Goal: Check status: Check status

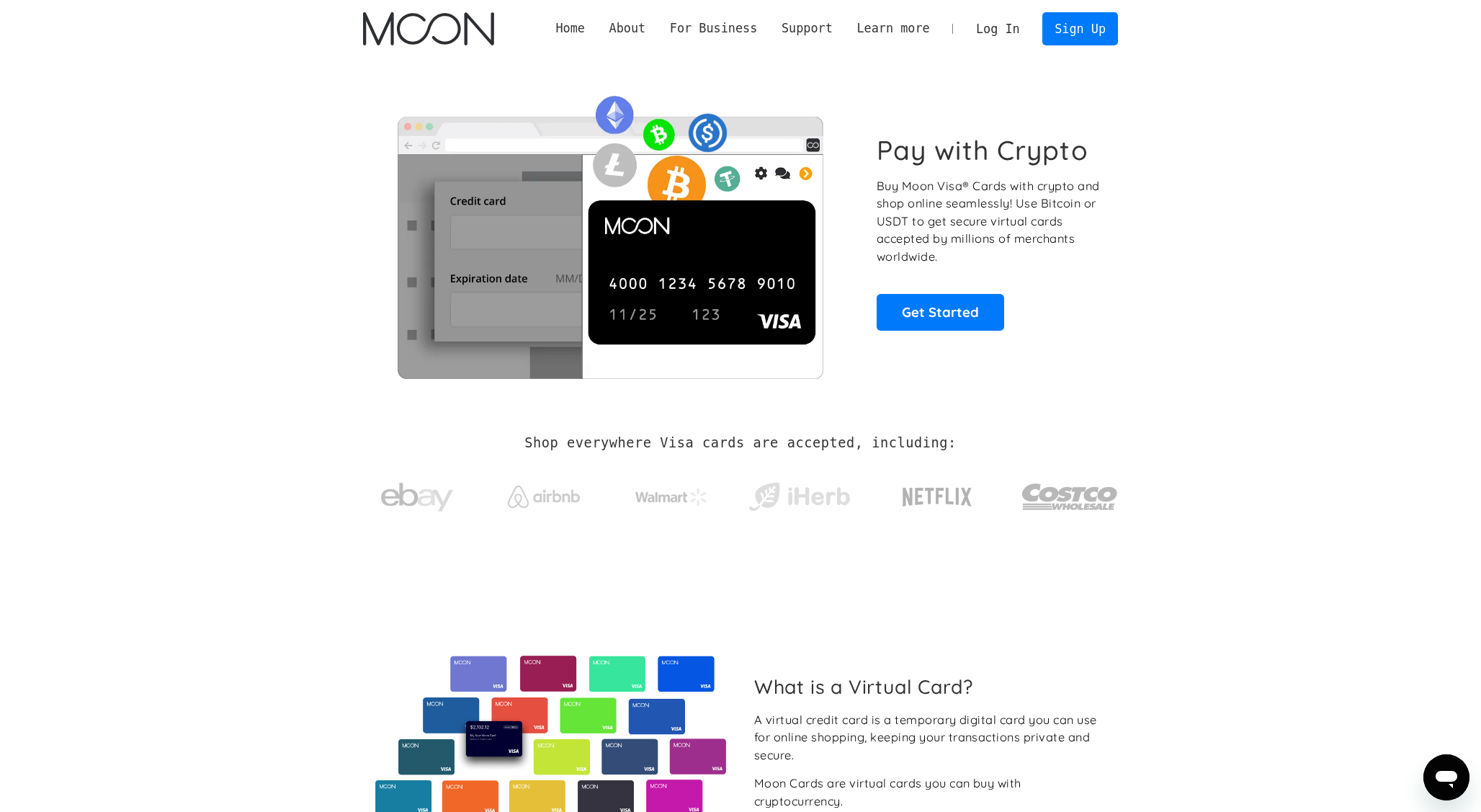
click at [997, 38] on link "Log In" at bounding box center [998, 28] width 68 height 32
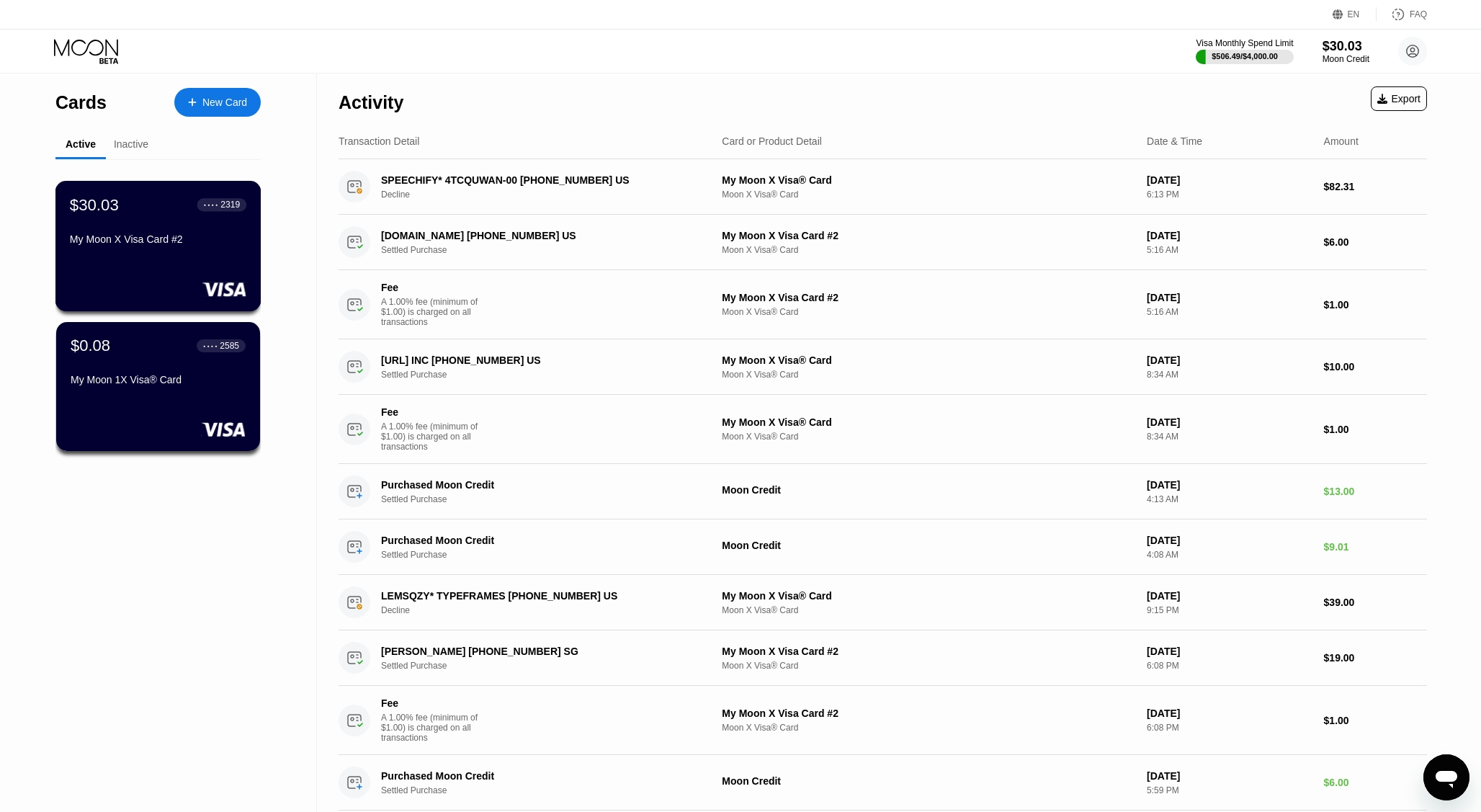
click at [145, 266] on div "$30.03 ● ● ● ● 2319 My Moon X Visa Card #2" at bounding box center [158, 246] width 206 height 131
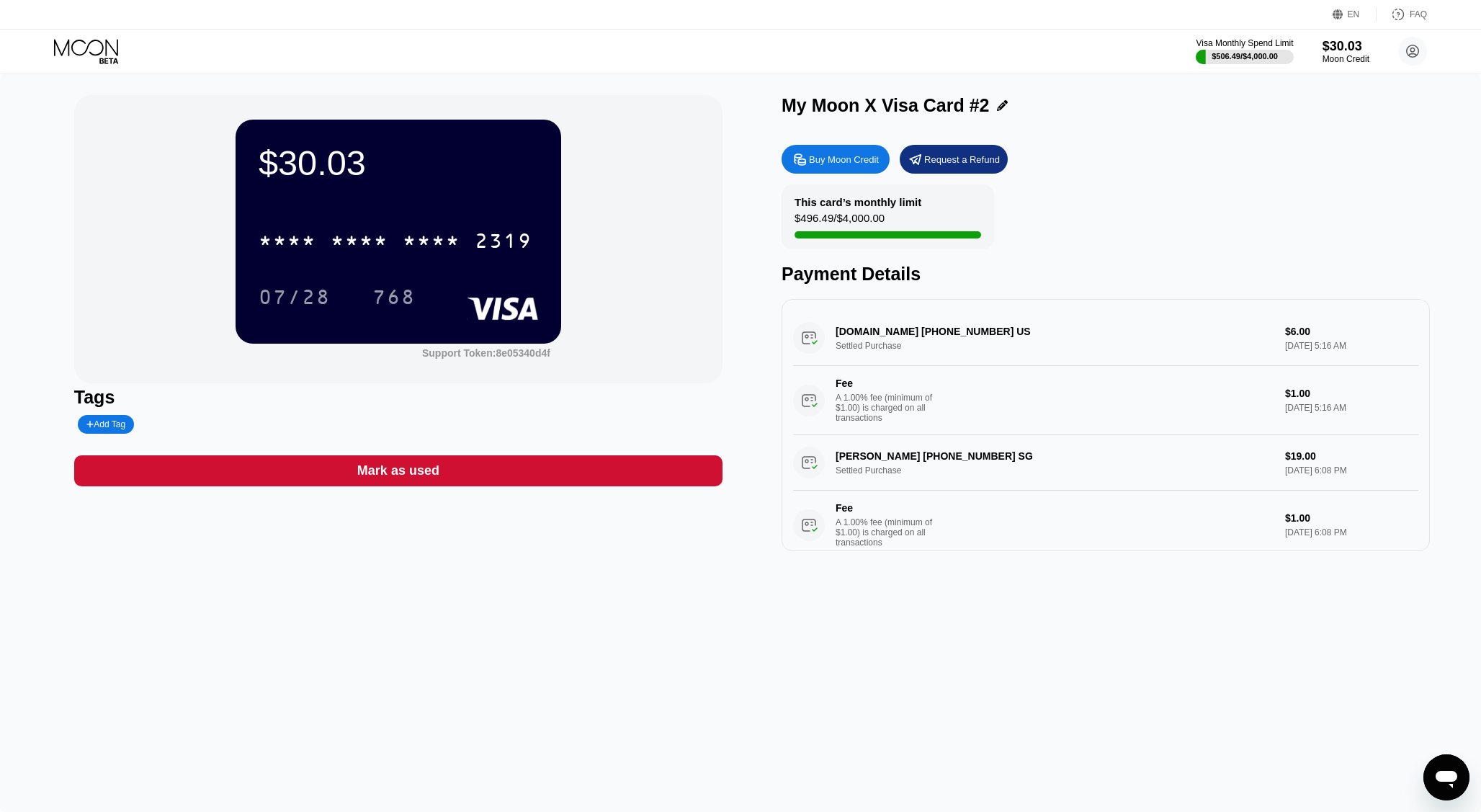
click at [550, 240] on div "$30.03 * * * * * * * * * * * * 2319 07/28 768" at bounding box center [399, 231] width 326 height 223
click at [510, 242] on div "2319" at bounding box center [503, 242] width 58 height 23
click at [392, 294] on div "768" at bounding box center [393, 298] width 43 height 23
click at [80, 49] on icon at bounding box center [87, 52] width 67 height 26
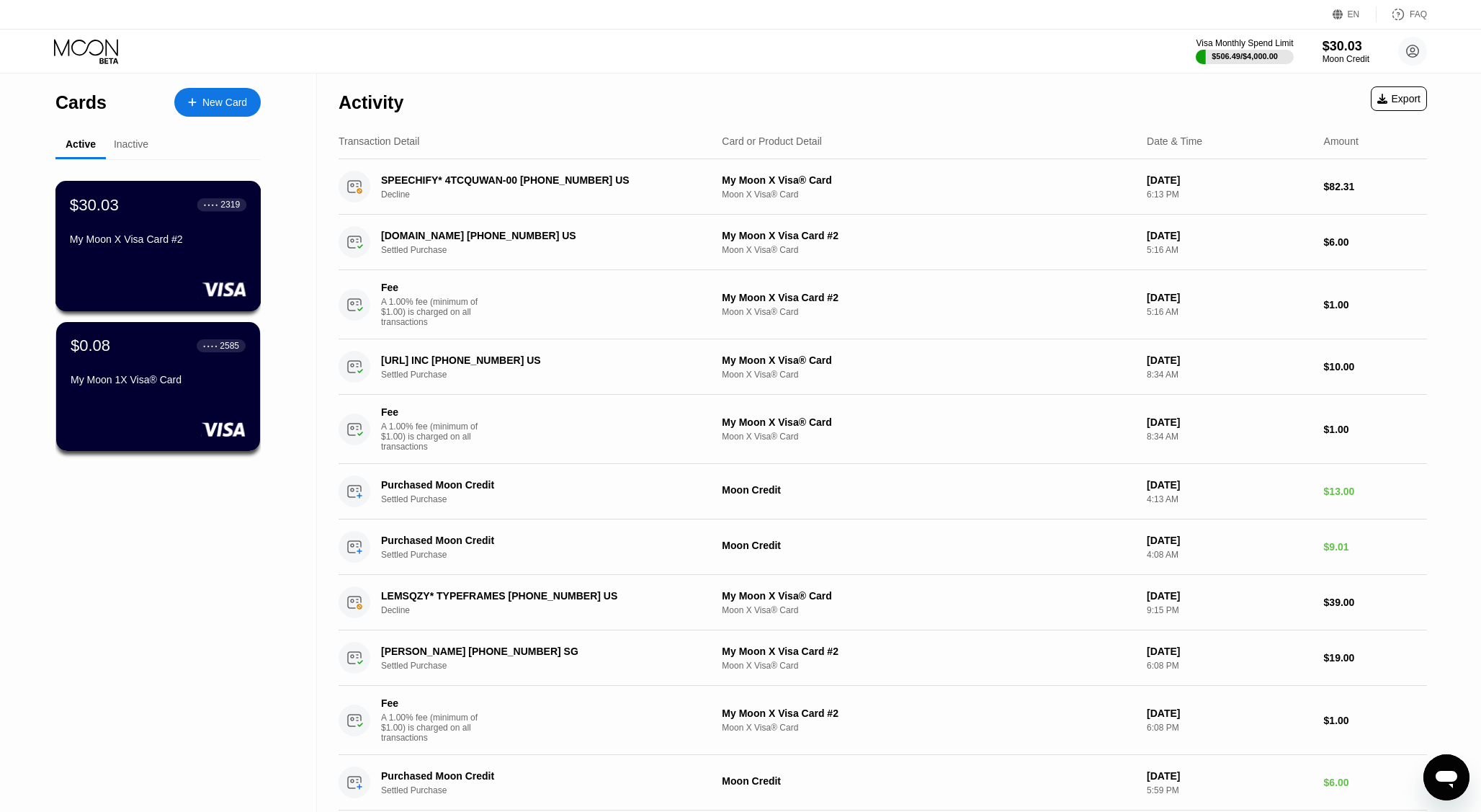
click at [153, 257] on div "$30.03 ● ● ● ● 2319 My Moon X Visa Card #2" at bounding box center [158, 246] width 206 height 131
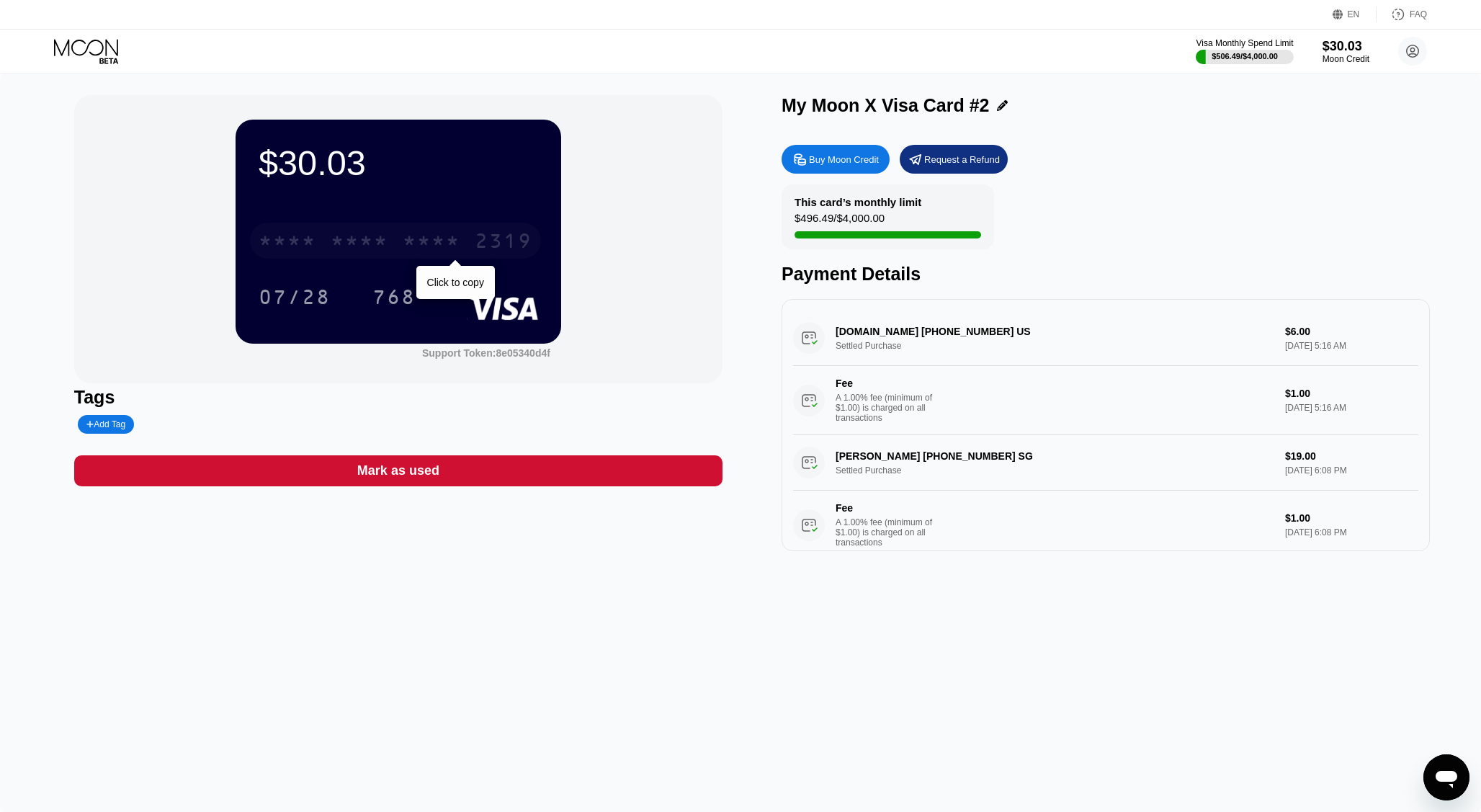
click at [467, 240] on div "* * * * * * * * * * * * 2319" at bounding box center [395, 240] width 291 height 36
click at [385, 304] on div "768" at bounding box center [393, 298] width 43 height 23
